Goal: Task Accomplishment & Management: Use online tool/utility

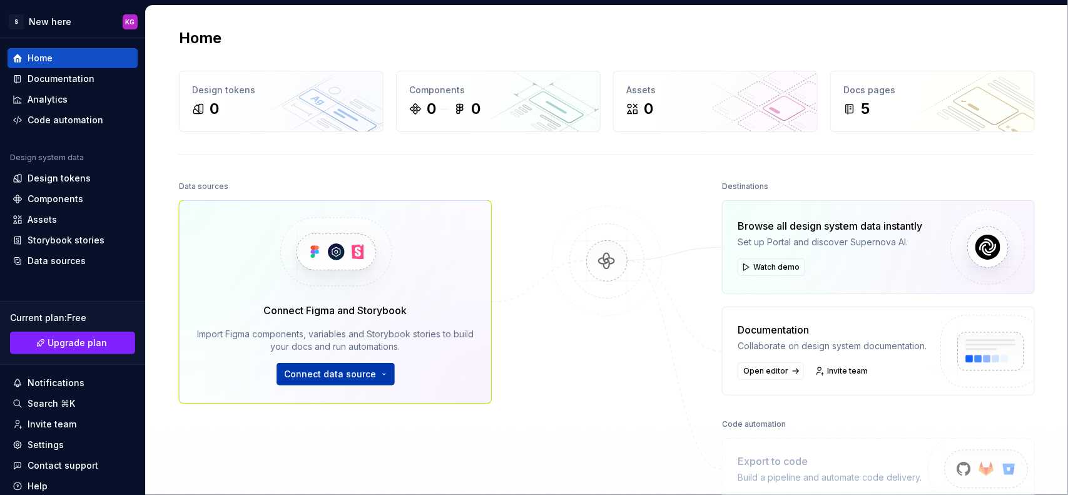
click at [367, 385] on button "Connect data source" at bounding box center [336, 374] width 118 height 23
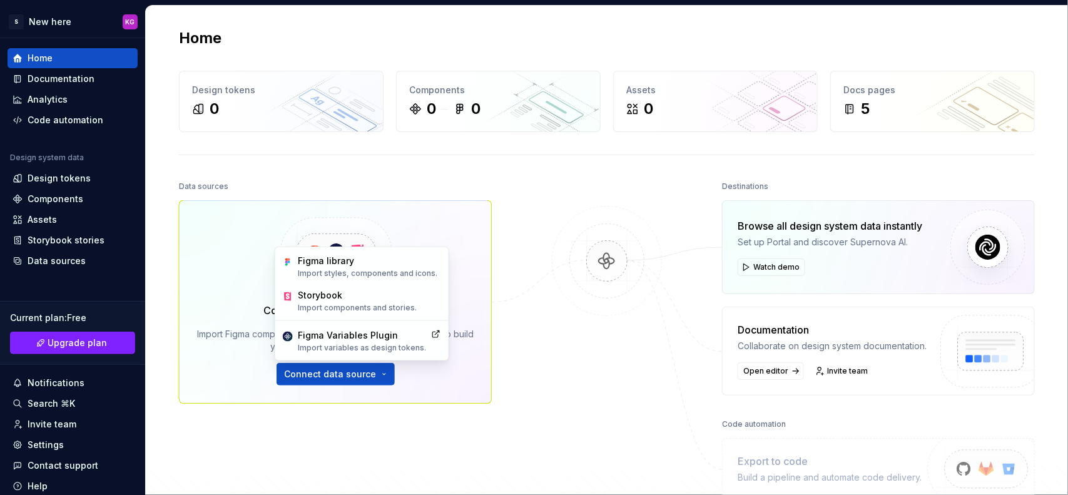
click at [494, 386] on div "Data sources Connect Figma and Storybook Import Figma components, variables and…" at bounding box center [607, 364] width 856 height 372
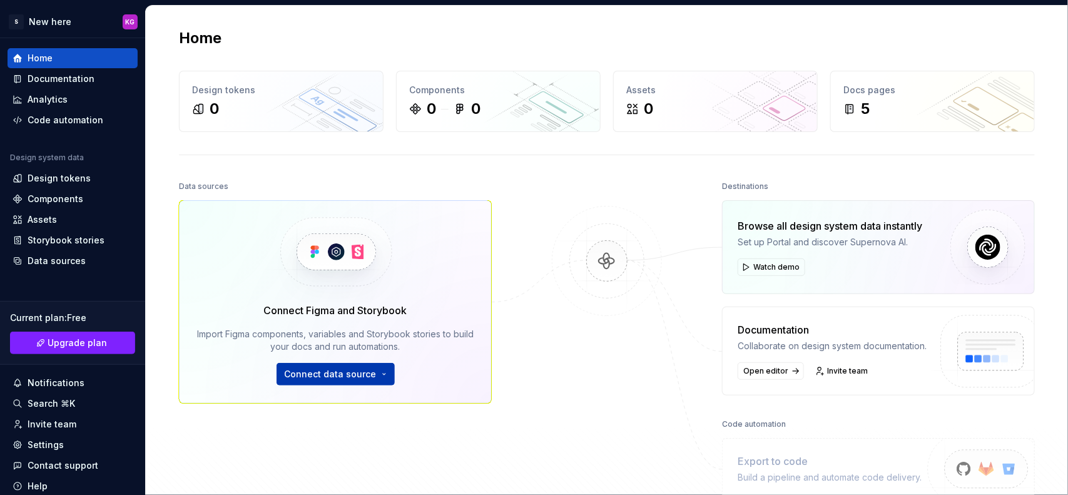
click at [376, 379] on button "Connect data source" at bounding box center [336, 374] width 118 height 23
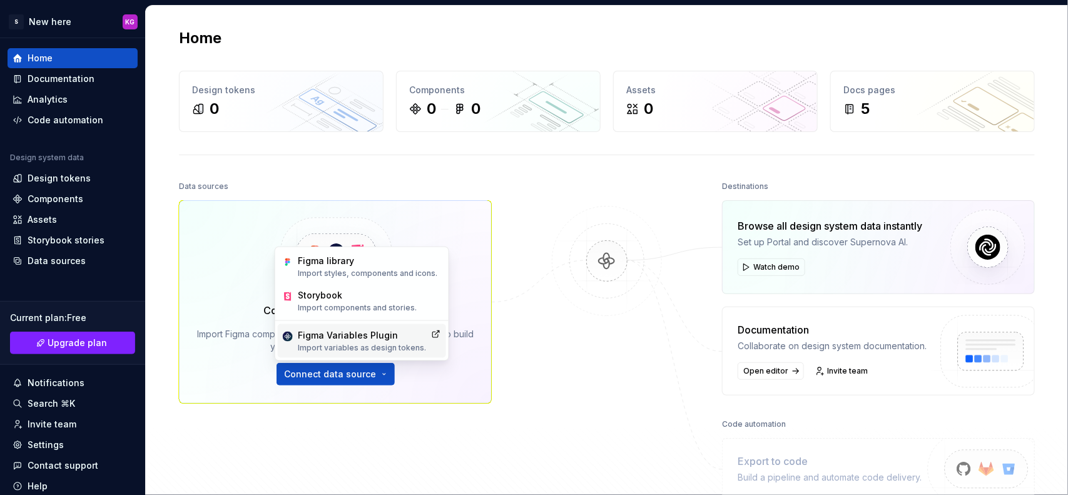
click at [367, 338] on div "Figma Variables Plugin" at bounding box center [362, 335] width 128 height 13
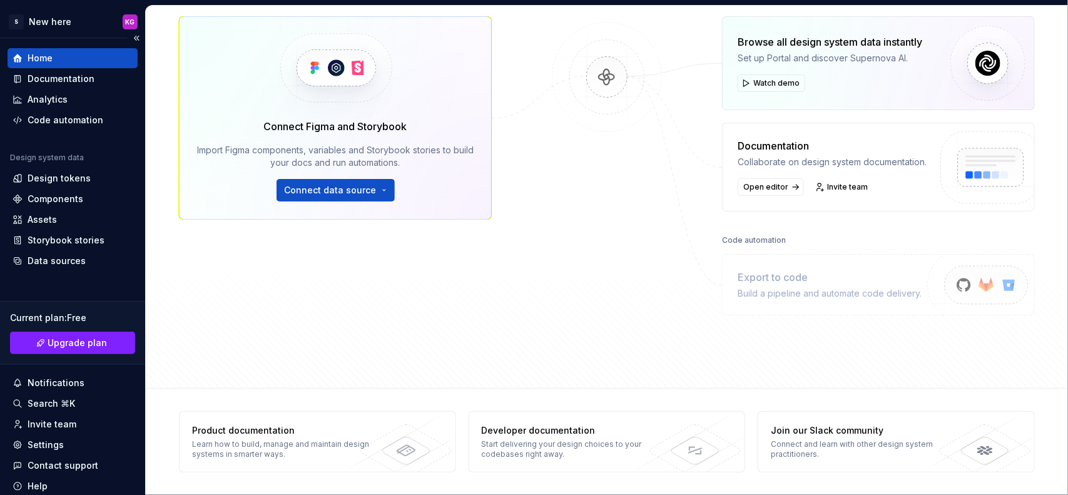
scroll to position [44, 0]
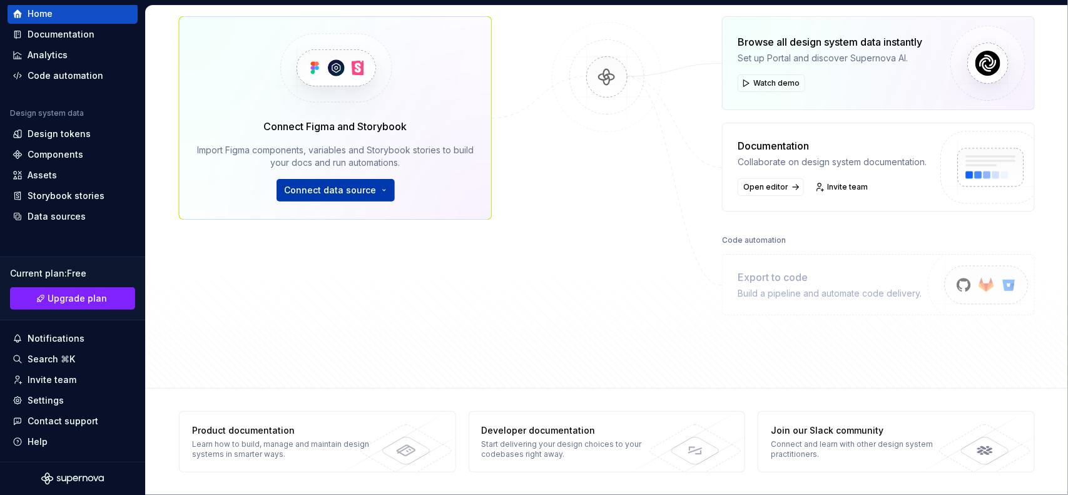
click at [323, 182] on button "Connect data source" at bounding box center [336, 190] width 118 height 23
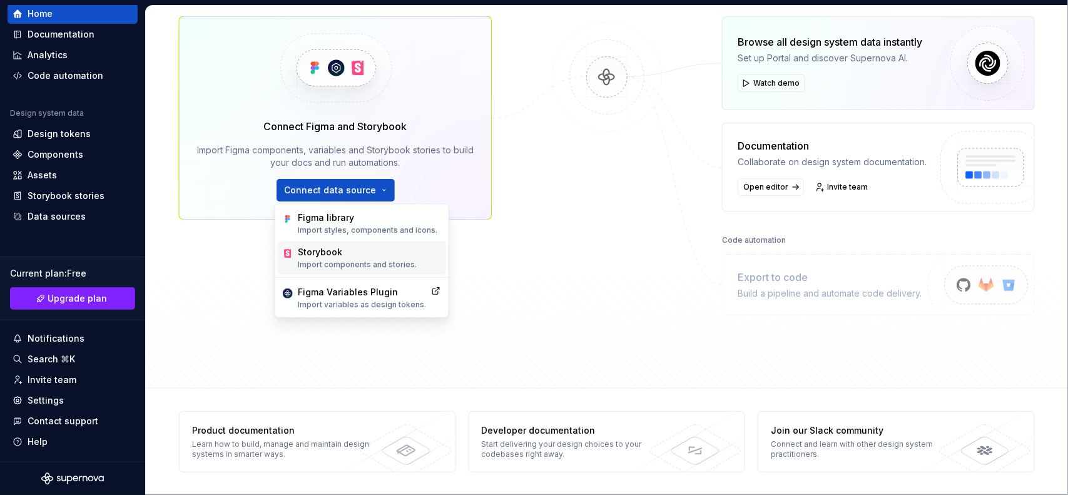
click at [365, 255] on div "Storybook" at bounding box center [357, 252] width 119 height 13
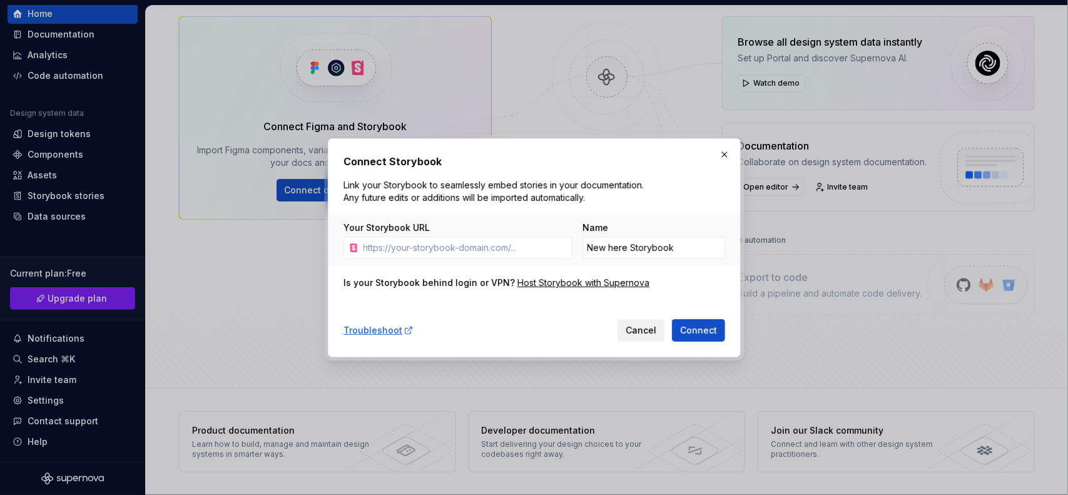
click at [636, 335] on span "Cancel" at bounding box center [641, 330] width 31 height 13
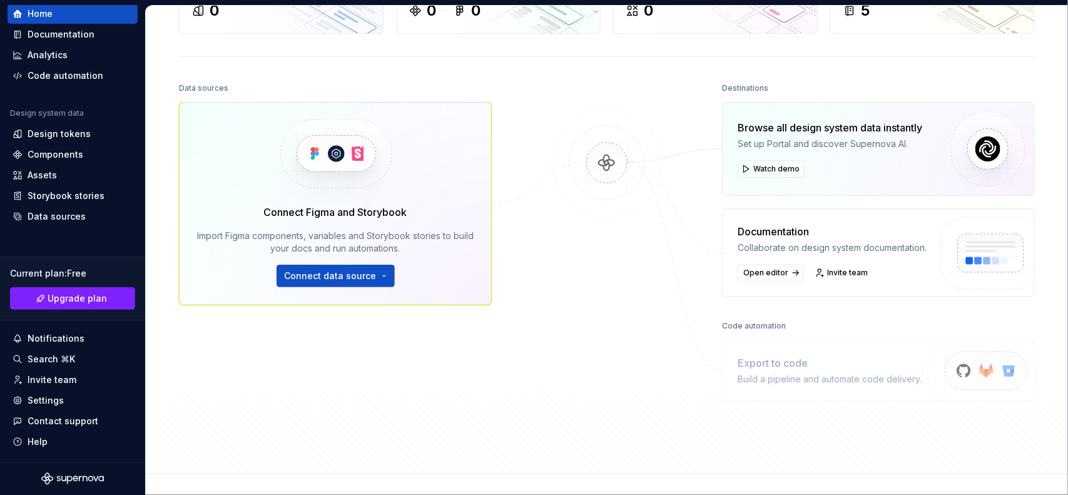
scroll to position [0, 0]
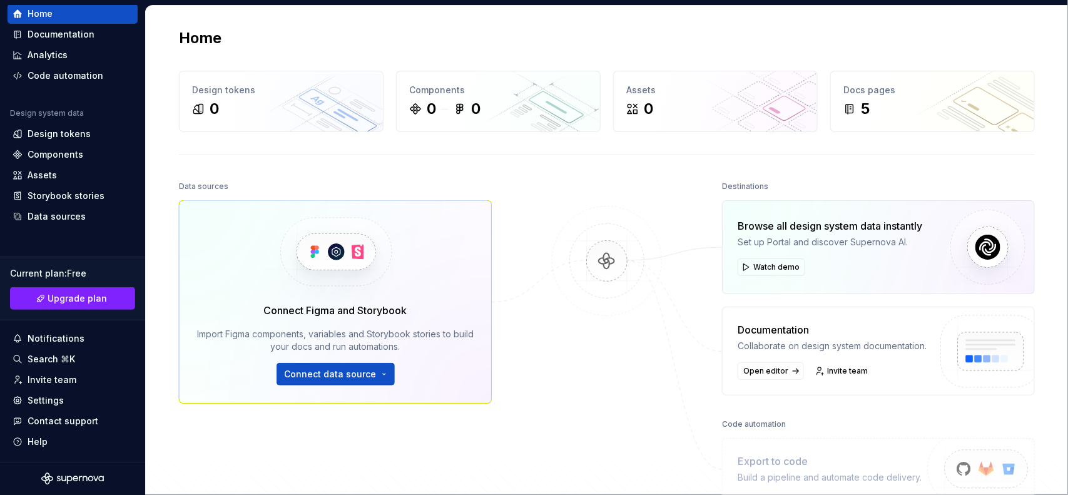
click at [108, 479] on div at bounding box center [72, 479] width 145 height 13
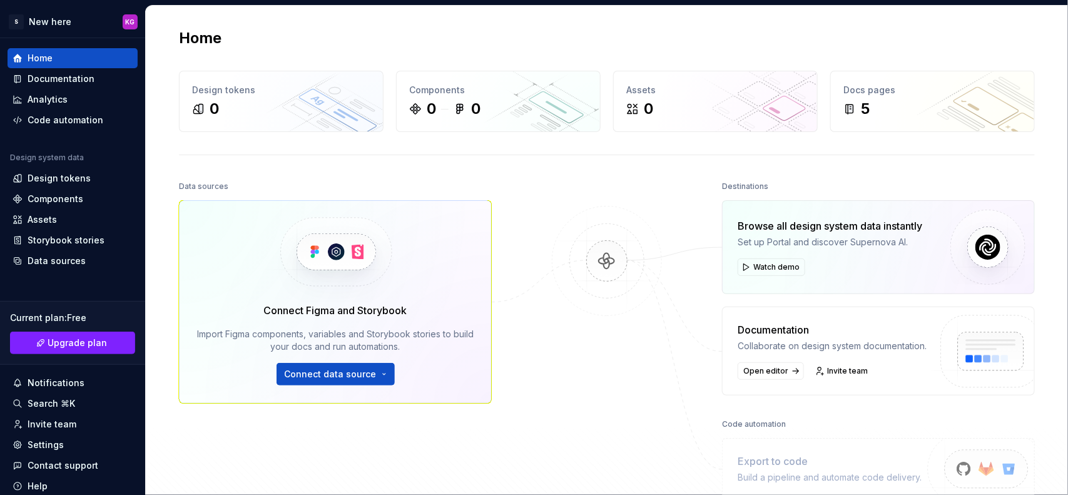
click at [588, 270] on img at bounding box center [606, 274] width 121 height 136
click at [793, 263] on span "Watch demo" at bounding box center [777, 267] width 46 height 10
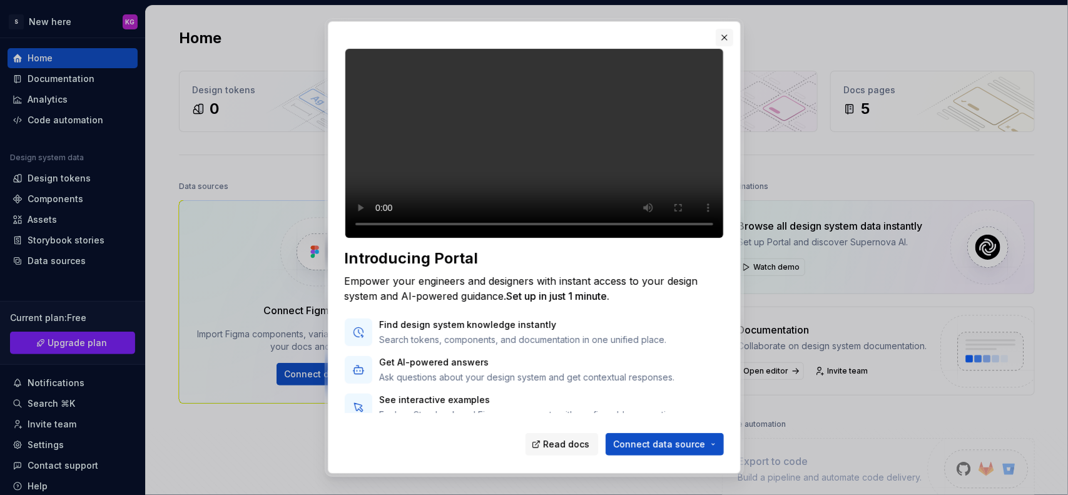
click at [720, 36] on button "button" at bounding box center [725, 38] width 18 height 18
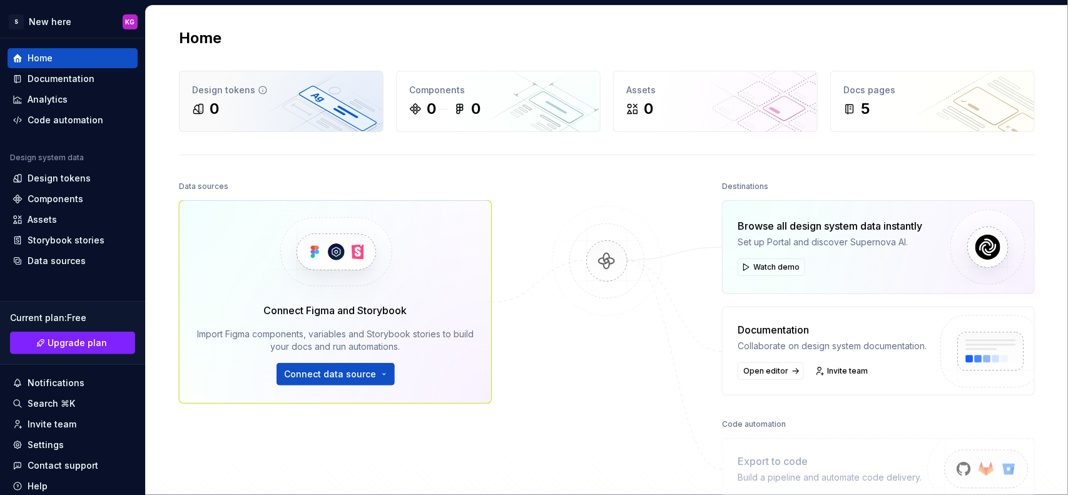
click at [290, 111] on div "0" at bounding box center [281, 109] width 178 height 20
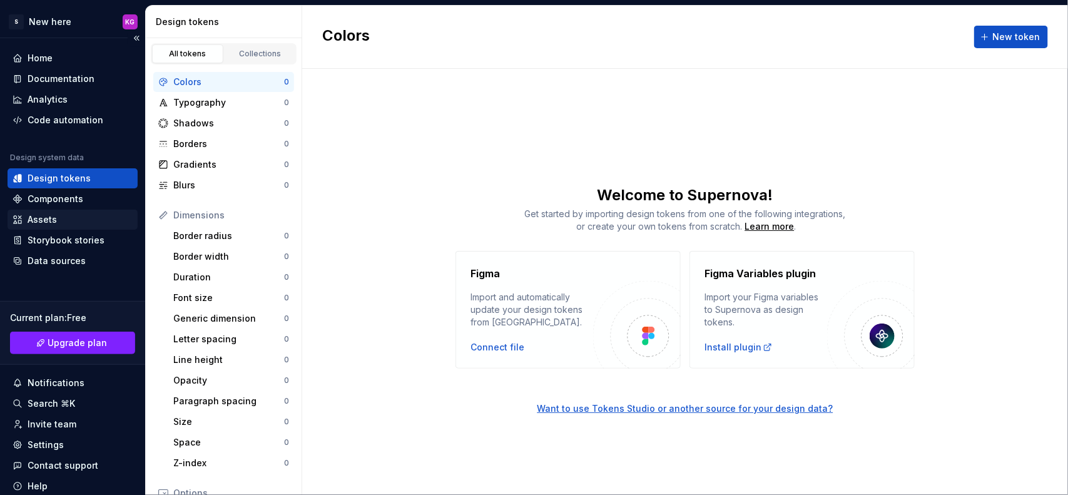
click at [19, 215] on icon at bounding box center [18, 220] width 10 height 10
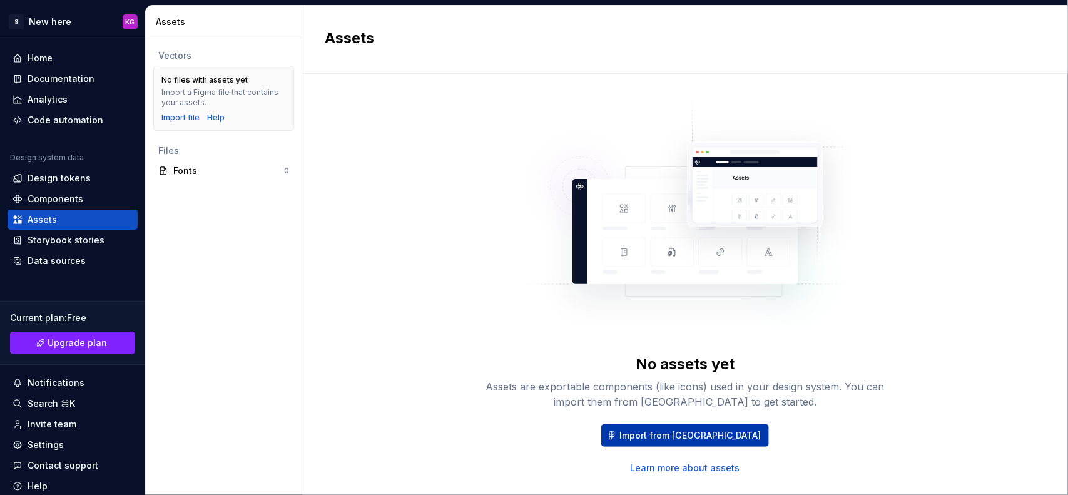
click at [662, 440] on span "Import from [GEOGRAPHIC_DATA]" at bounding box center [690, 435] width 141 height 13
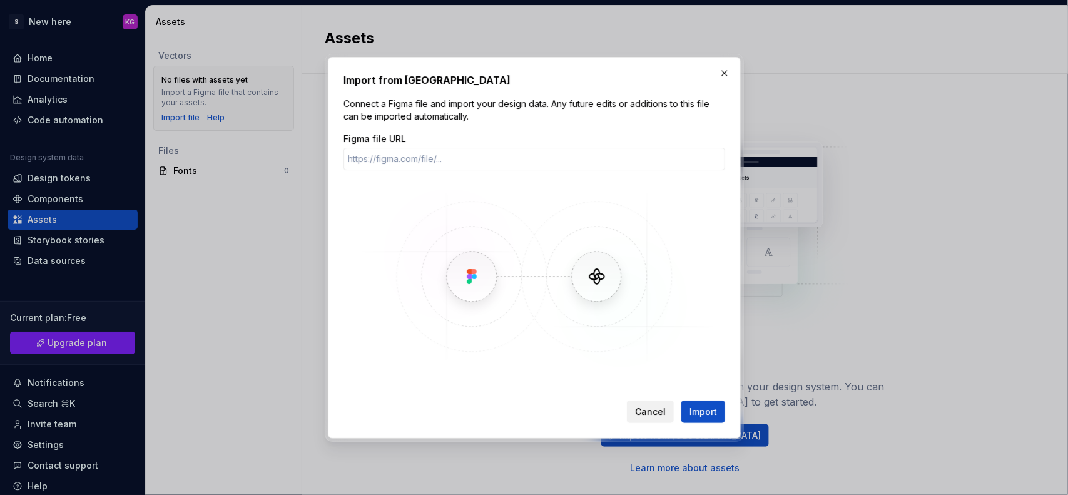
click at [656, 414] on span "Cancel" at bounding box center [650, 412] width 31 height 13
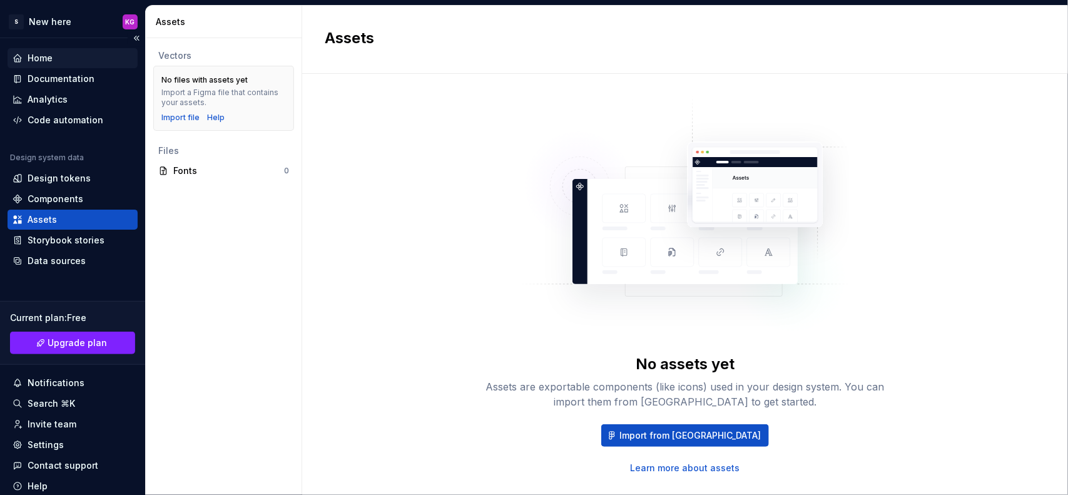
click at [92, 58] on div "Home" at bounding box center [73, 58] width 120 height 13
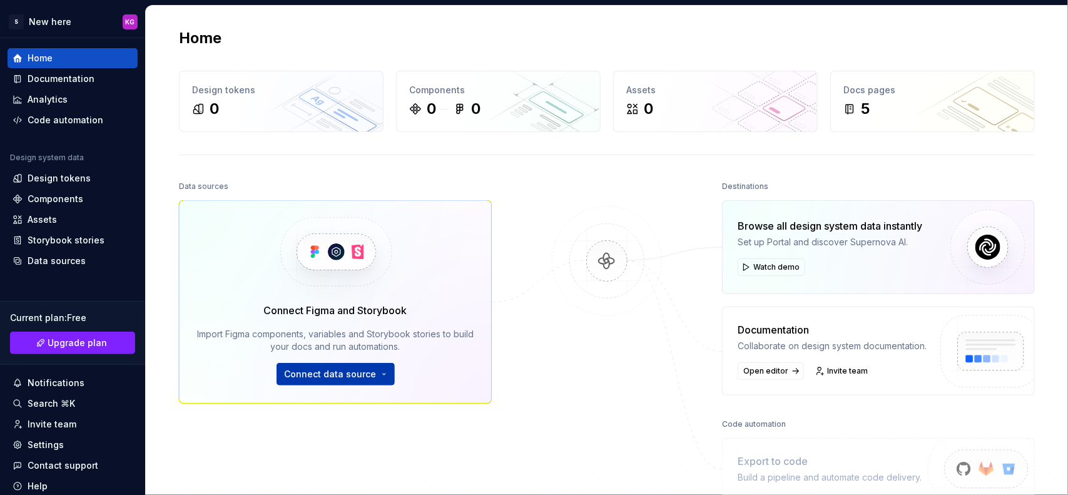
click at [373, 380] on button "Connect data source" at bounding box center [336, 374] width 118 height 23
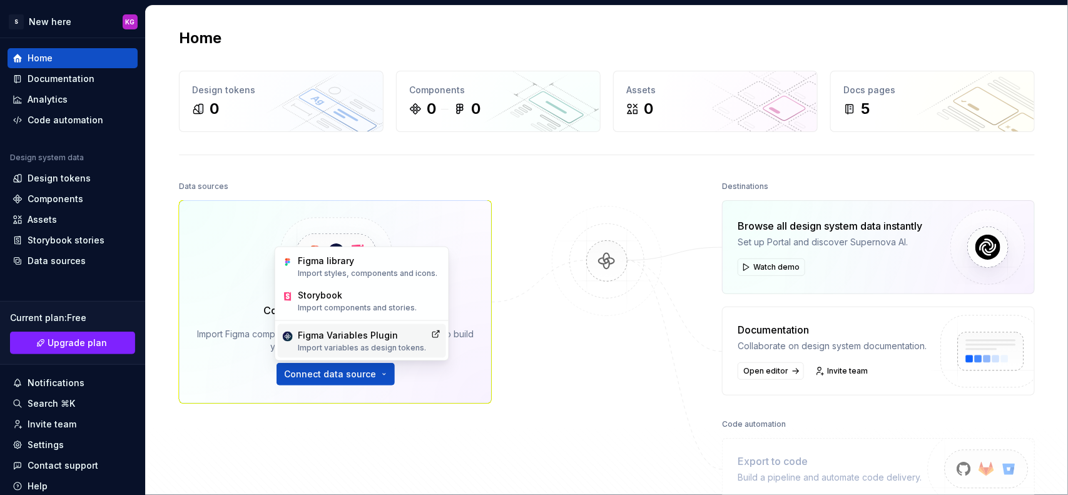
click at [368, 348] on p "Import variables as design tokens." at bounding box center [362, 348] width 128 height 10
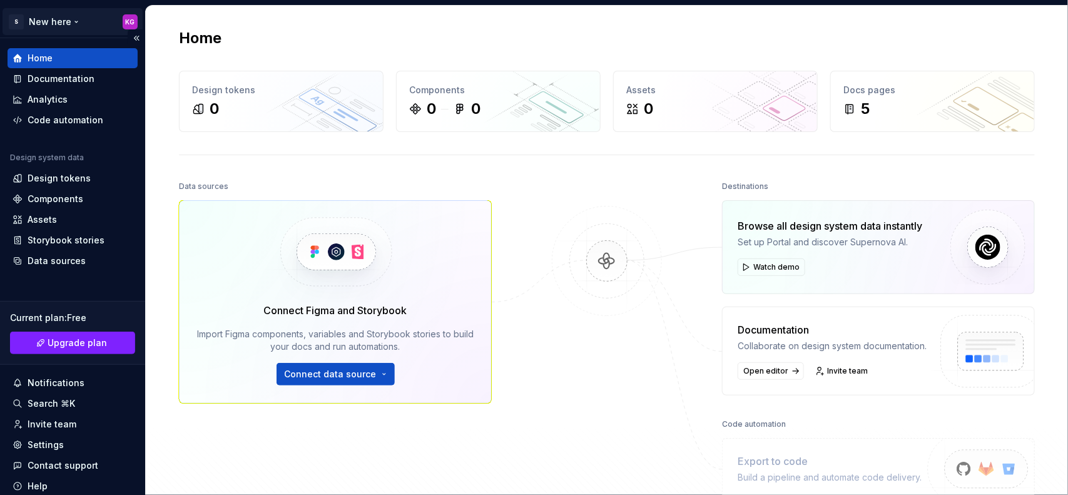
click at [30, 19] on html "S New here KG Home Documentation Analytics Code automation Design system data D…" at bounding box center [534, 247] width 1068 height 495
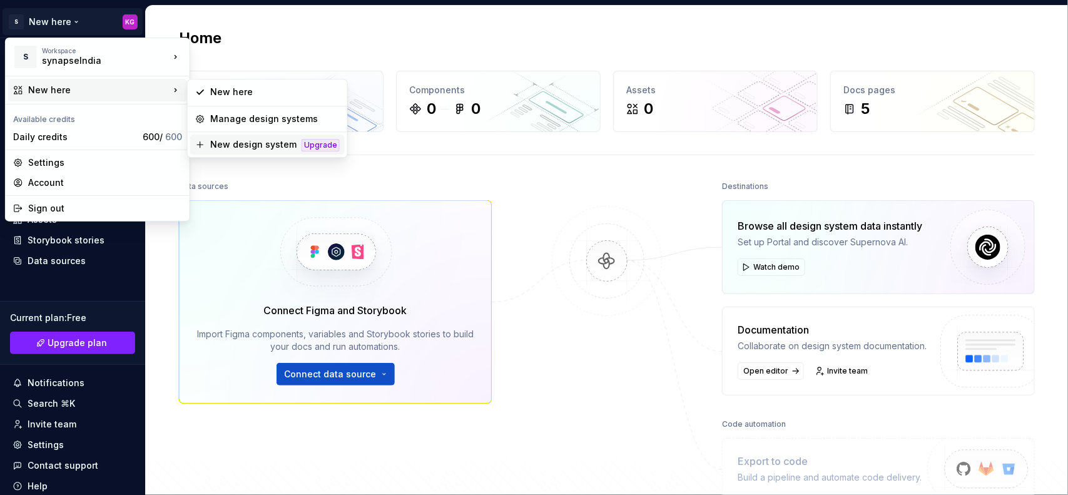
click at [227, 145] on div "New design system" at bounding box center [253, 144] width 86 height 13
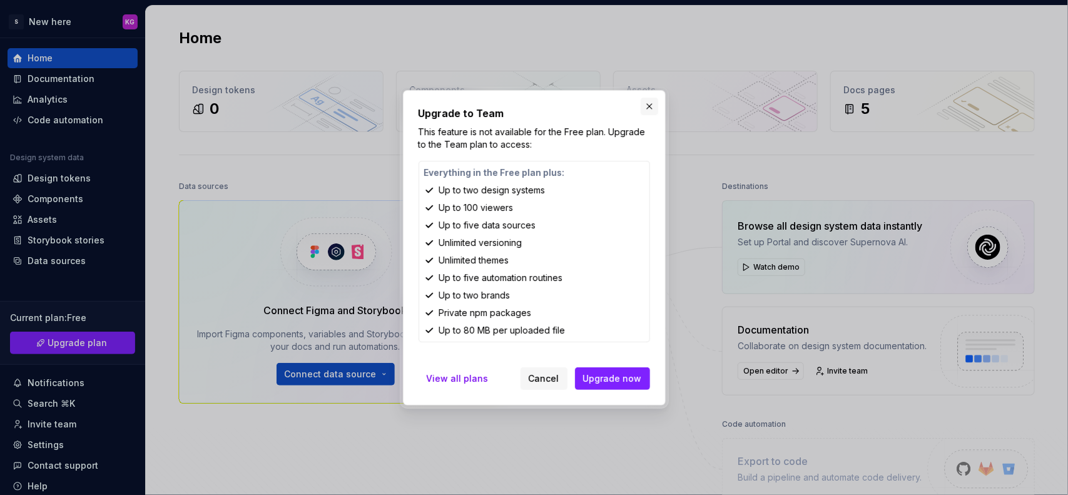
click at [647, 108] on button "button" at bounding box center [650, 107] width 18 height 18
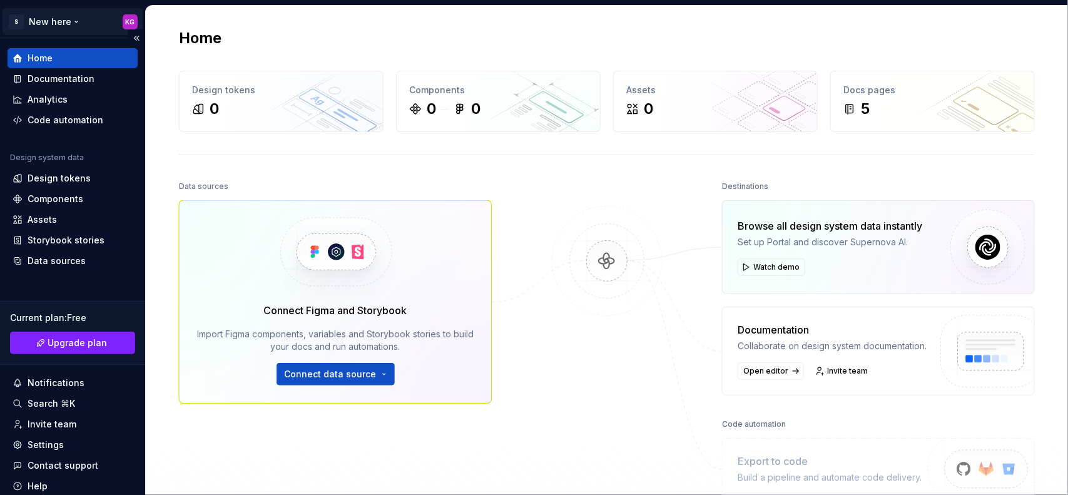
click at [49, 18] on html "S New here KG Home Documentation Analytics Code automation Design system data D…" at bounding box center [534, 247] width 1068 height 495
click at [19, 19] on html "S New here KG Home Documentation Analytics Code automation Design system data D…" at bounding box center [534, 247] width 1068 height 495
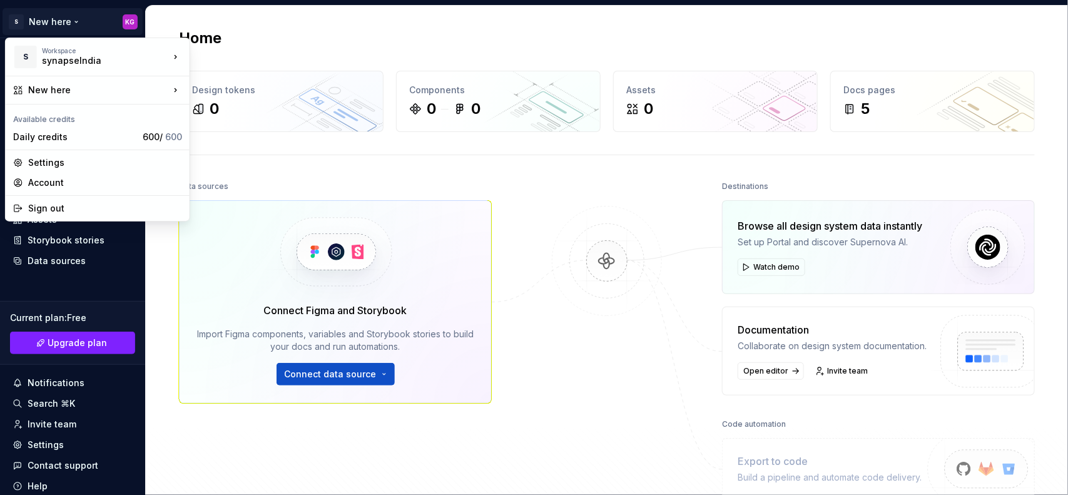
click at [19, 19] on html "S New here KG Home Documentation Analytics Code automation Design system data D…" at bounding box center [534, 247] width 1068 height 495
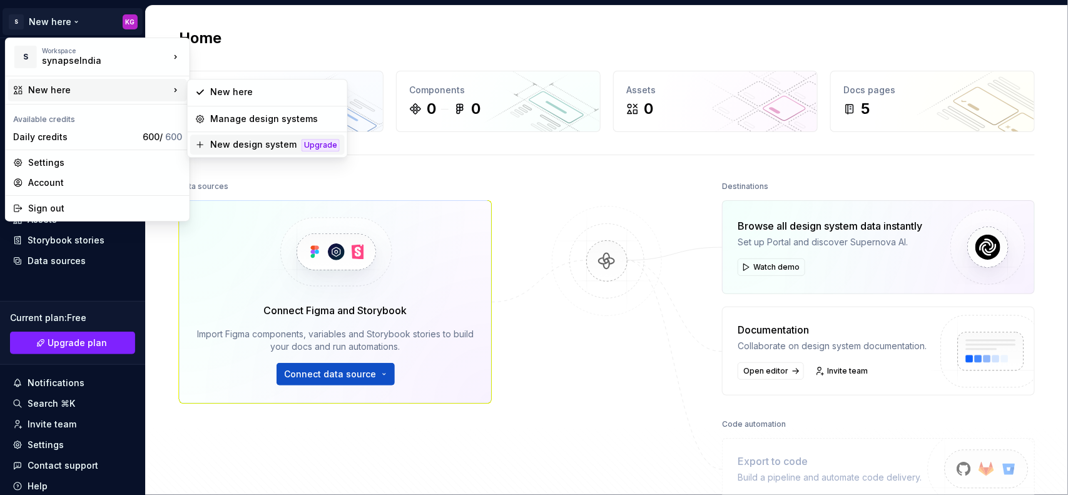
click at [260, 144] on div "New design system" at bounding box center [253, 144] width 86 height 13
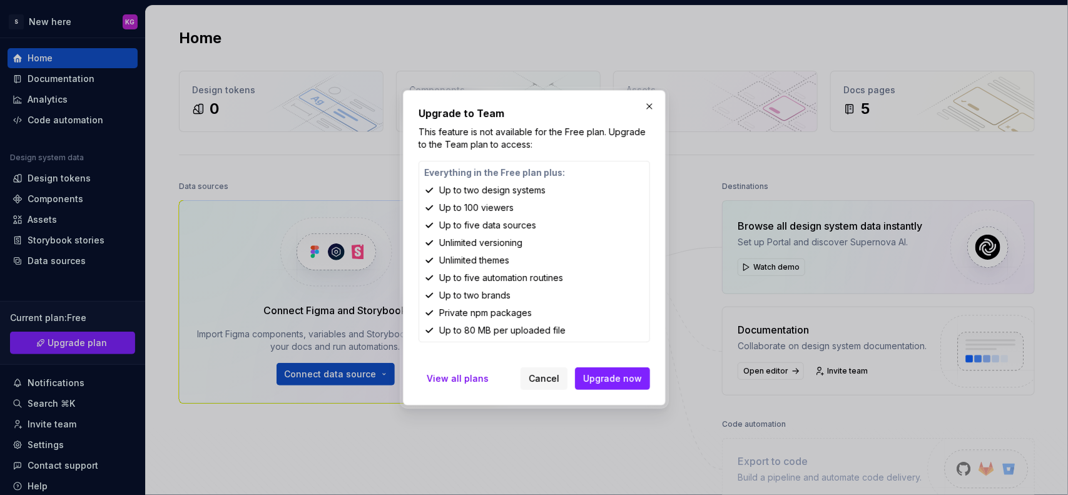
click at [636, 110] on h2 "Upgrade to Team" at bounding box center [535, 113] width 232 height 15
click at [637, 108] on h2 "Upgrade to Team" at bounding box center [535, 113] width 232 height 15
click at [645, 107] on button "button" at bounding box center [650, 107] width 18 height 18
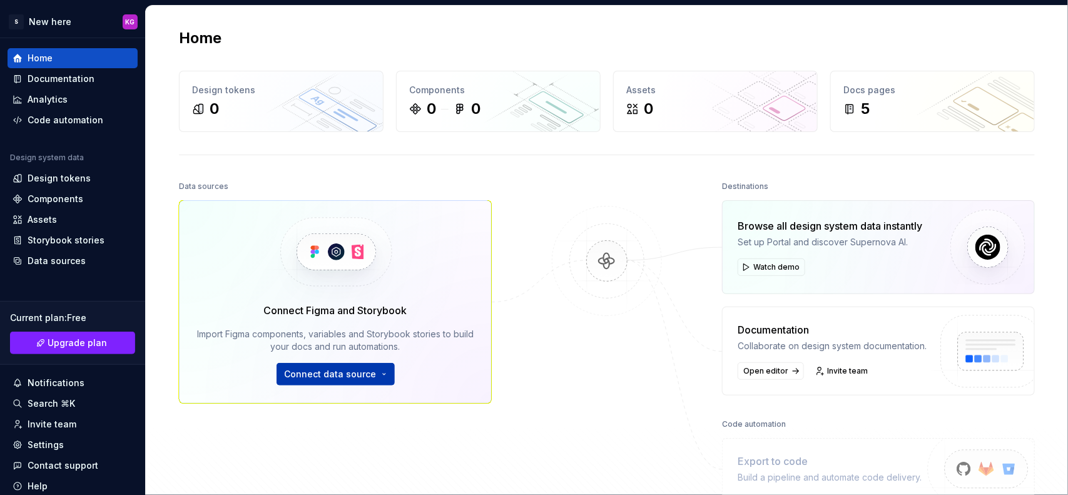
click at [384, 372] on button "Connect data source" at bounding box center [336, 374] width 118 height 23
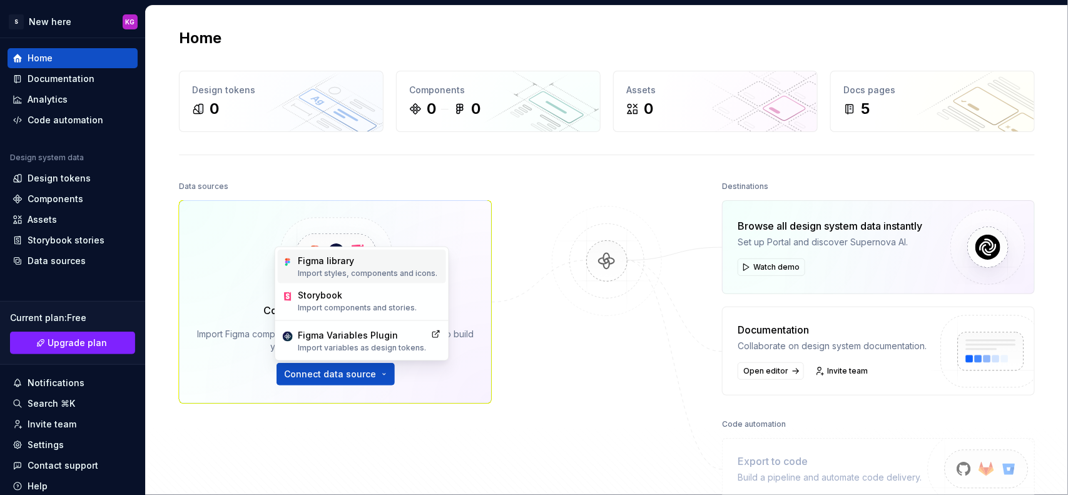
click at [329, 264] on div "Figma library" at bounding box center [368, 261] width 140 height 13
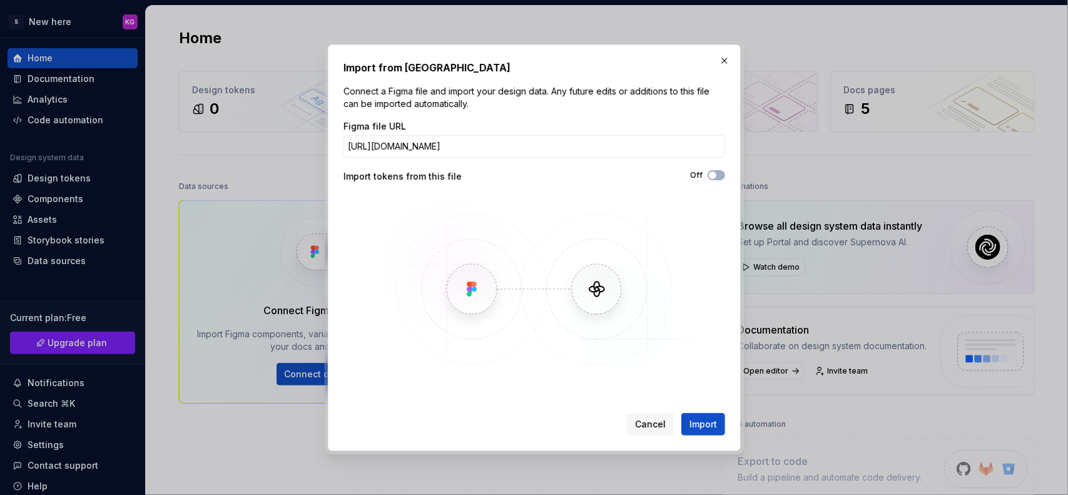
scroll to position [0, 21]
type input "[URL][DOMAIN_NAME]"
click at [687, 418] on button "Import" at bounding box center [704, 424] width 44 height 23
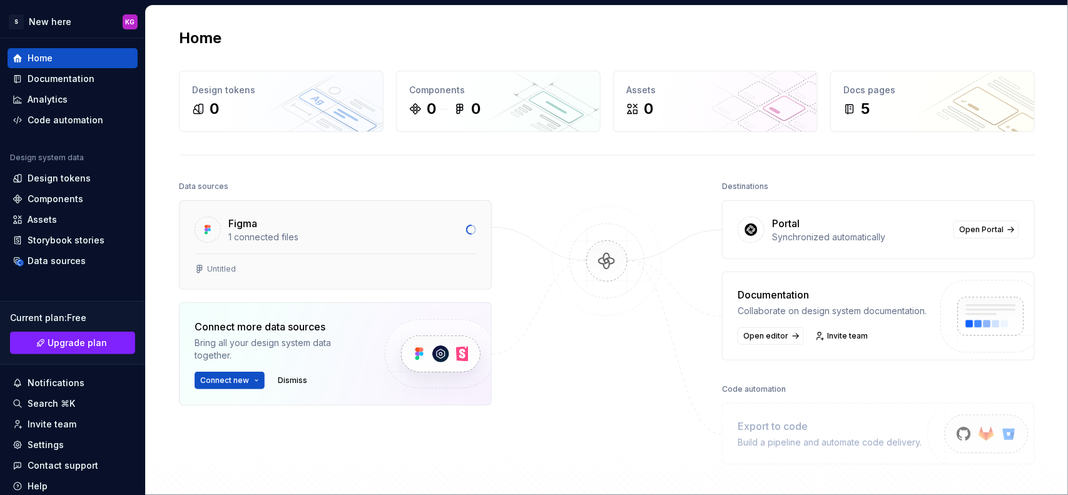
click at [311, 219] on div "Figma" at bounding box center [343, 223] width 230 height 15
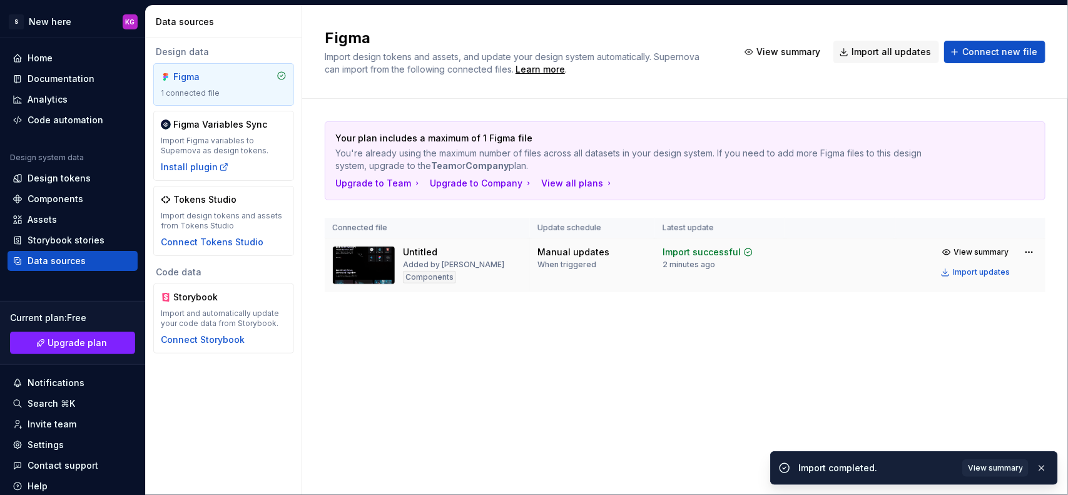
click at [462, 273] on div "Untitled Added by [PERSON_NAME] Garathi Components" at bounding box center [453, 265] width 101 height 39
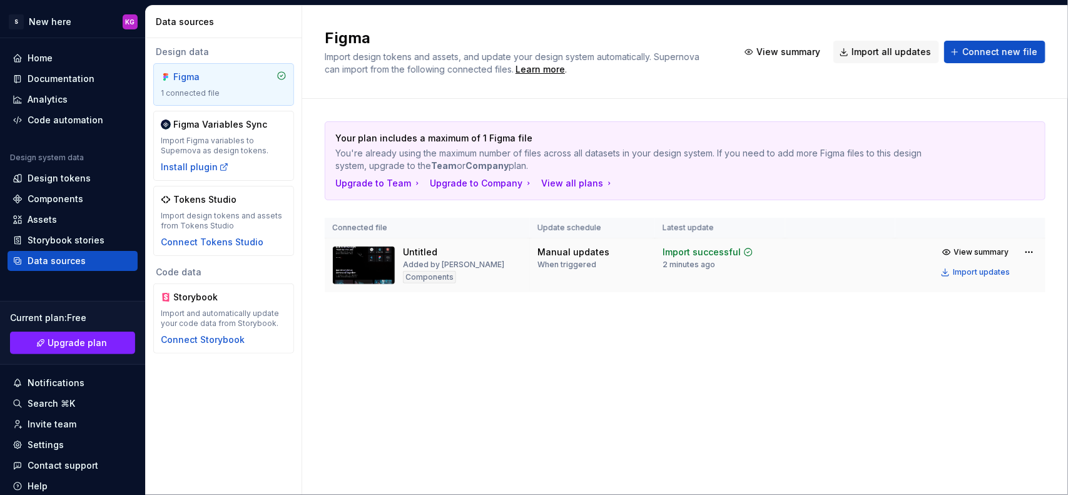
click at [416, 257] on div "Untitled" at bounding box center [420, 252] width 34 height 13
click at [329, 255] on td "Untitled Added by [PERSON_NAME] Garathi Components" at bounding box center [427, 265] width 205 height 54
click at [1044, 252] on td "View summary Import updates" at bounding box center [971, 262] width 150 height 48
click at [1033, 255] on html "S New here KG Home Documentation Analytics Code automation Design system data D…" at bounding box center [534, 247] width 1068 height 495
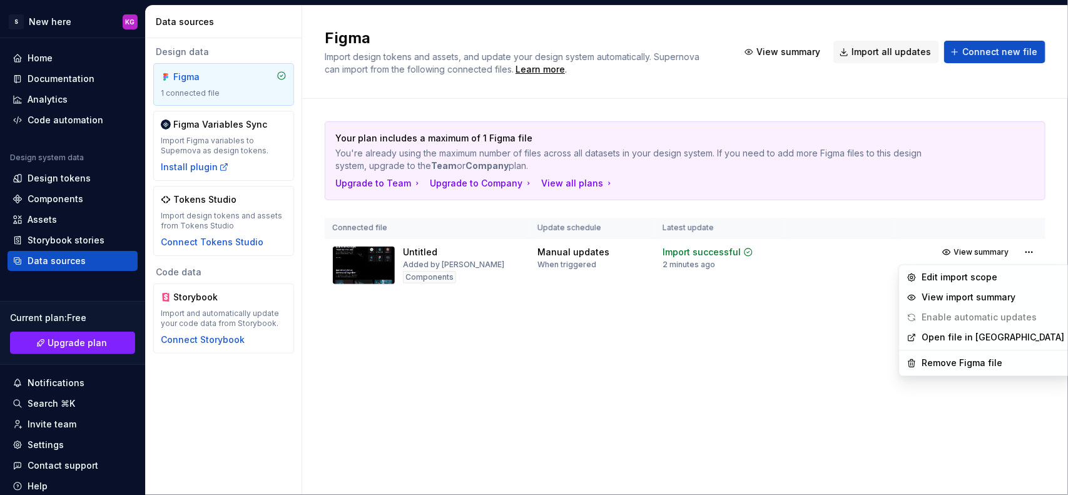
click at [746, 355] on html "S New here KG Home Documentation Analytics Code automation Design system data D…" at bounding box center [534, 247] width 1068 height 495
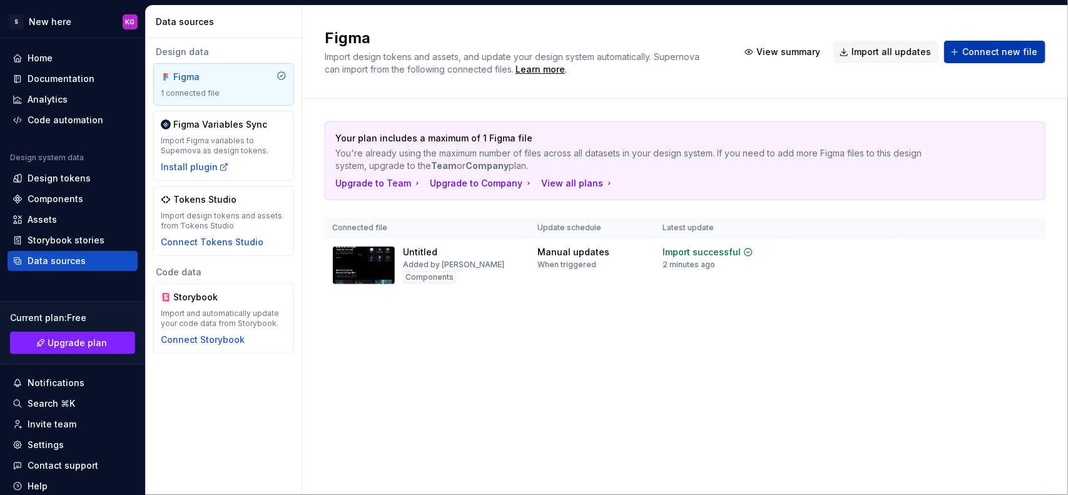
click at [961, 50] on button "Connect new file" at bounding box center [994, 52] width 101 height 23
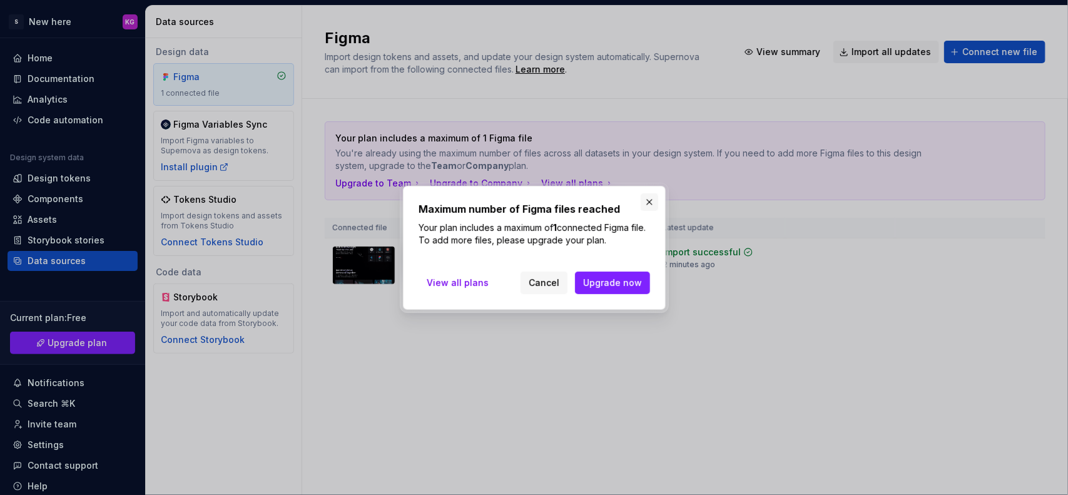
click at [642, 202] on button "button" at bounding box center [650, 202] width 18 height 18
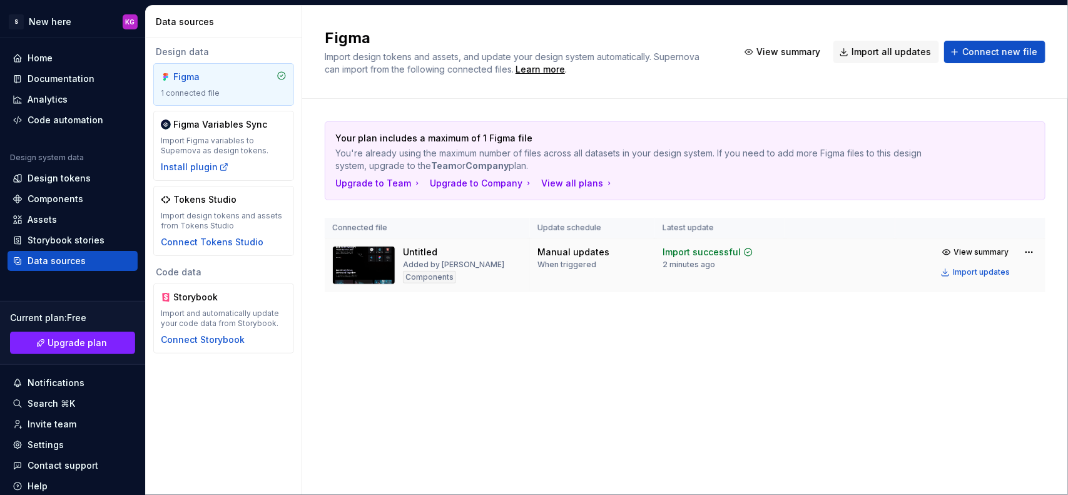
click at [554, 252] on div "Manual updates" at bounding box center [574, 252] width 72 height 13
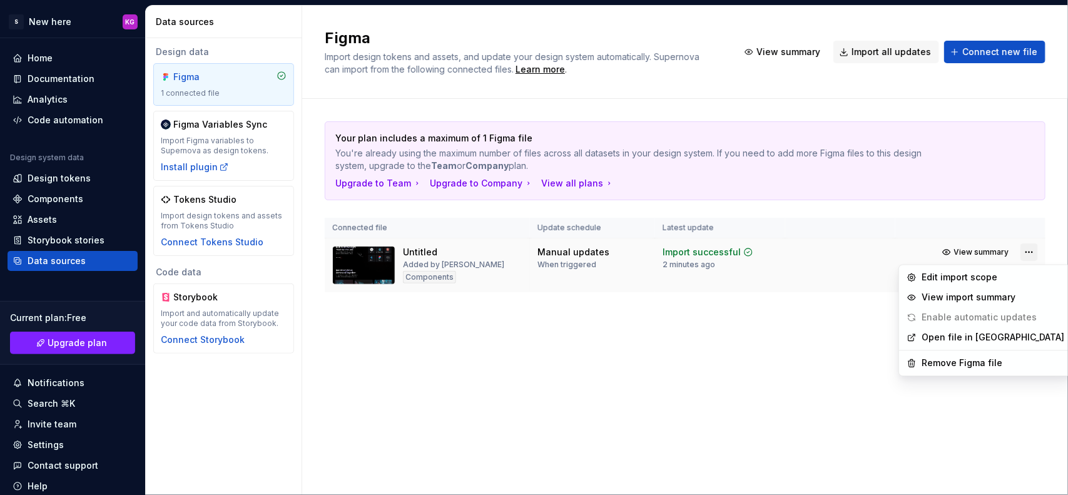
click at [1024, 254] on html "S New here KG Home Documentation Analytics Code automation Design system data D…" at bounding box center [534, 247] width 1068 height 495
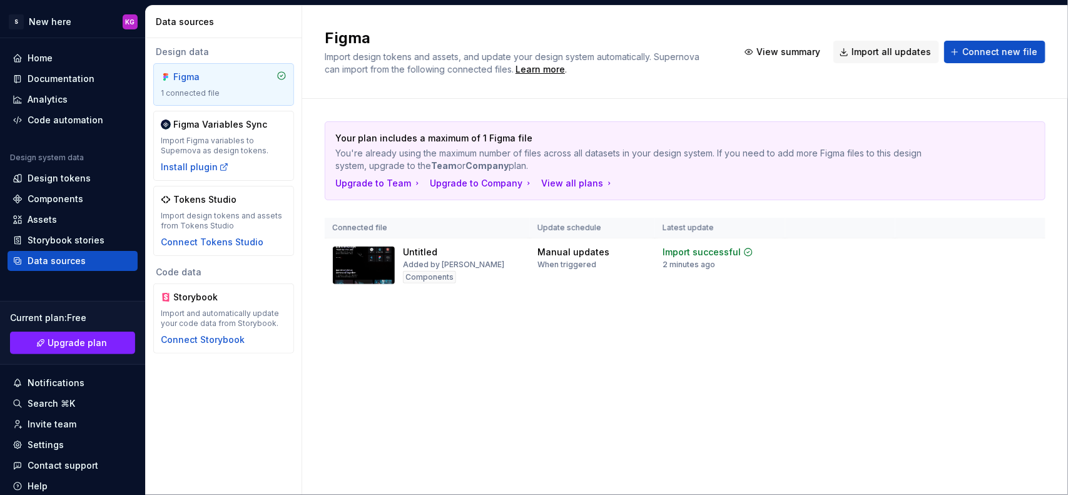
click at [407, 382] on html "S New here KG Home Documentation Analytics Code automation Design system data D…" at bounding box center [534, 247] width 1068 height 495
click at [350, 282] on img at bounding box center [363, 265] width 63 height 39
click at [367, 252] on img at bounding box center [363, 265] width 63 height 39
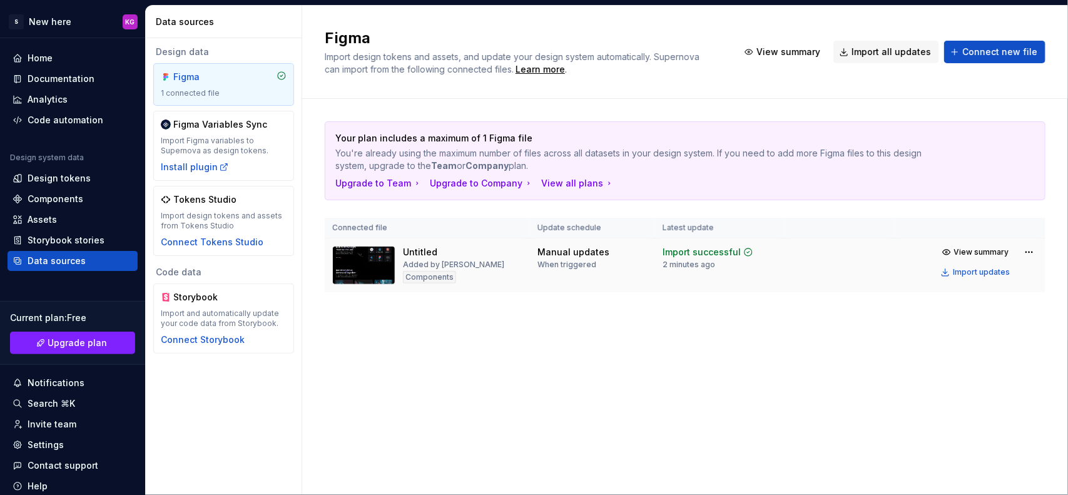
click at [418, 275] on div "Components" at bounding box center [429, 277] width 53 height 13
click at [410, 265] on div "Added by [PERSON_NAME]" at bounding box center [453, 265] width 101 height 10
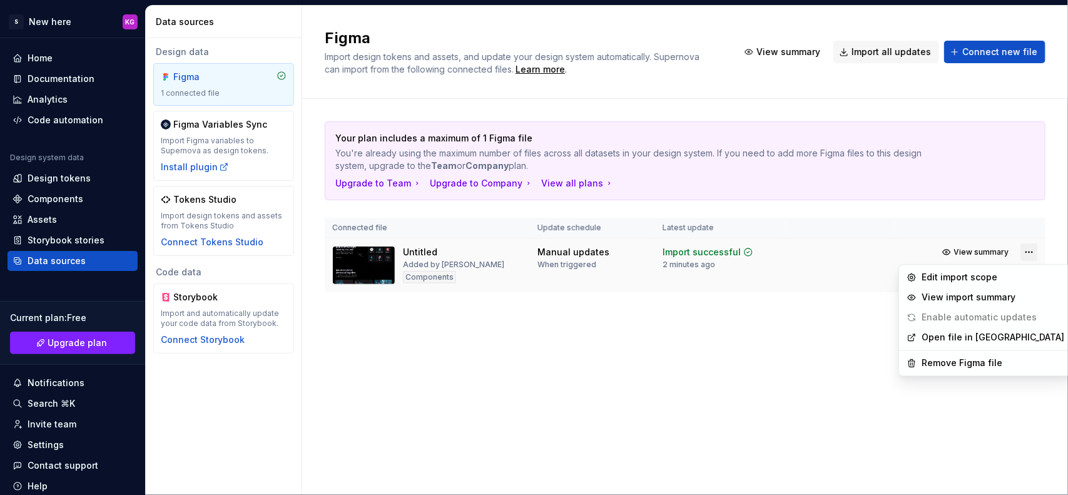
click at [1024, 252] on html "S New here KG Home Documentation Analytics Code automation Design system data D…" at bounding box center [534, 247] width 1068 height 495
click at [986, 275] on div "Edit import scope" at bounding box center [993, 278] width 143 height 13
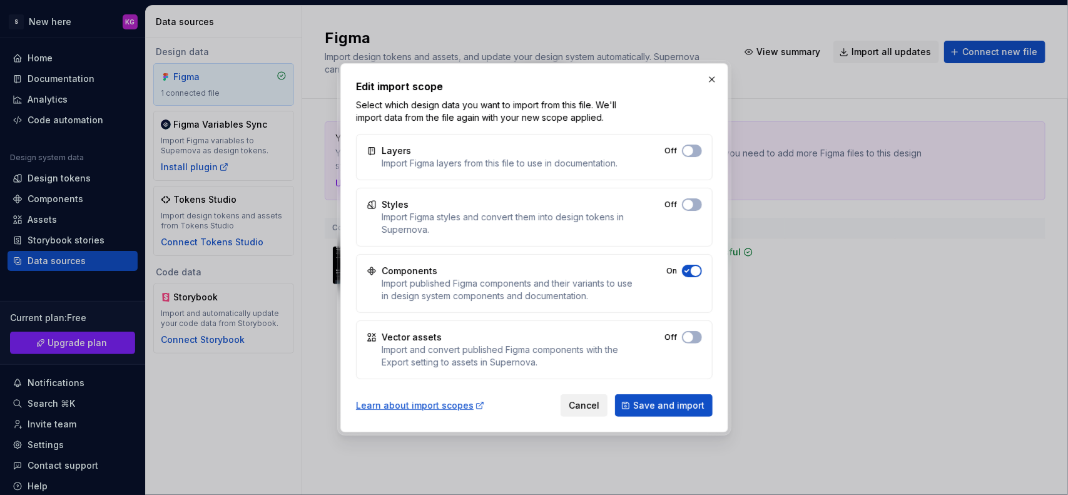
click at [589, 413] on button "Cancel" at bounding box center [584, 405] width 47 height 23
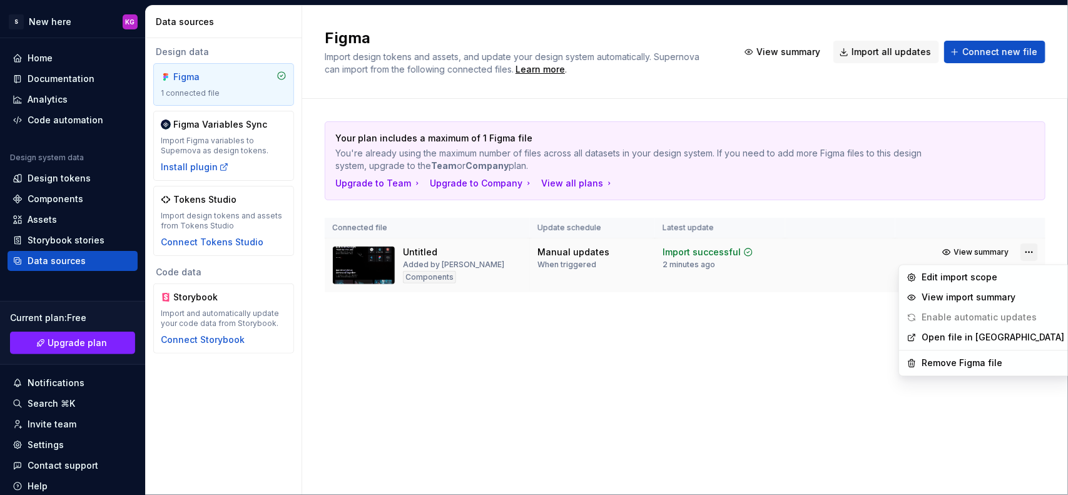
click at [1022, 251] on html "S New here KG Home Documentation Analytics Code automation Design system data D…" at bounding box center [534, 247] width 1068 height 495
click at [973, 339] on link "Open file in [GEOGRAPHIC_DATA]" at bounding box center [993, 338] width 143 height 13
